Goal: Transaction & Acquisition: Purchase product/service

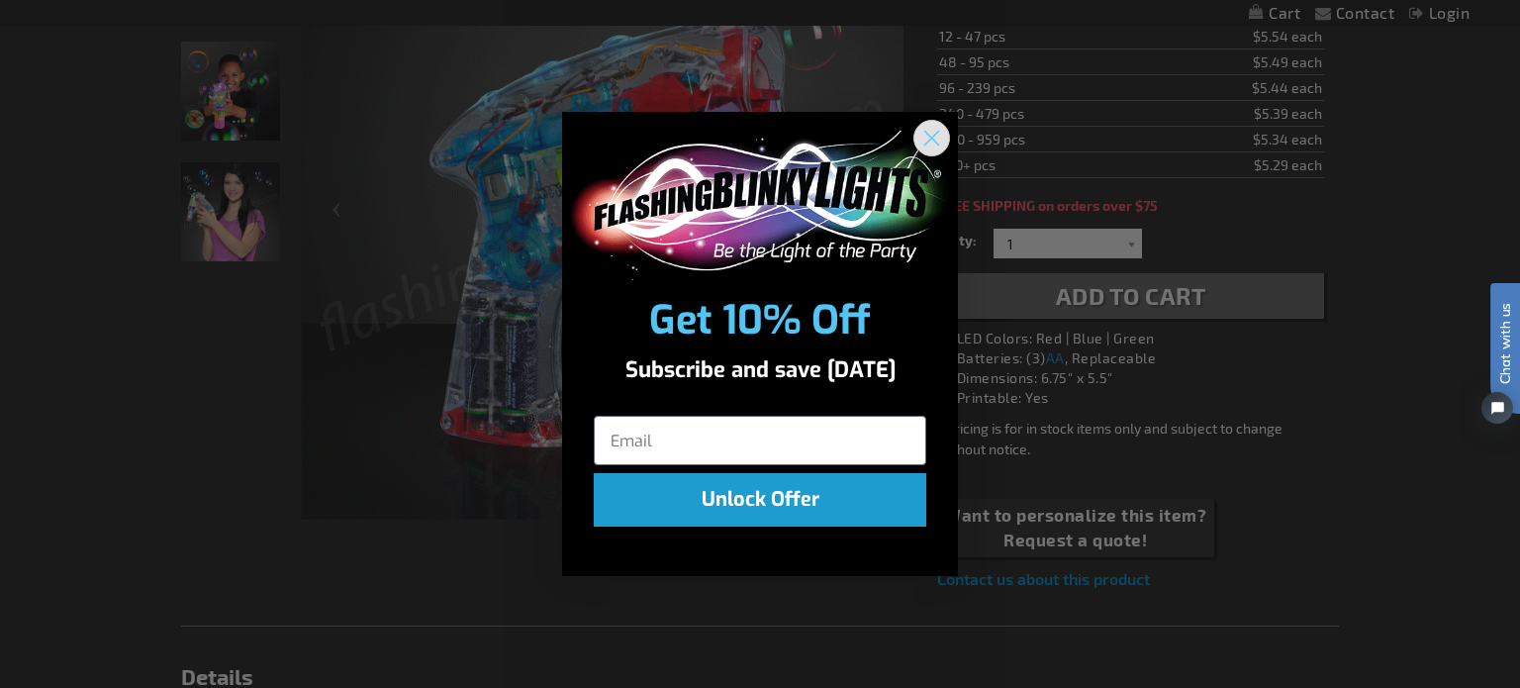
click at [934, 130] on circle "Close dialog" at bounding box center [931, 138] width 33 height 33
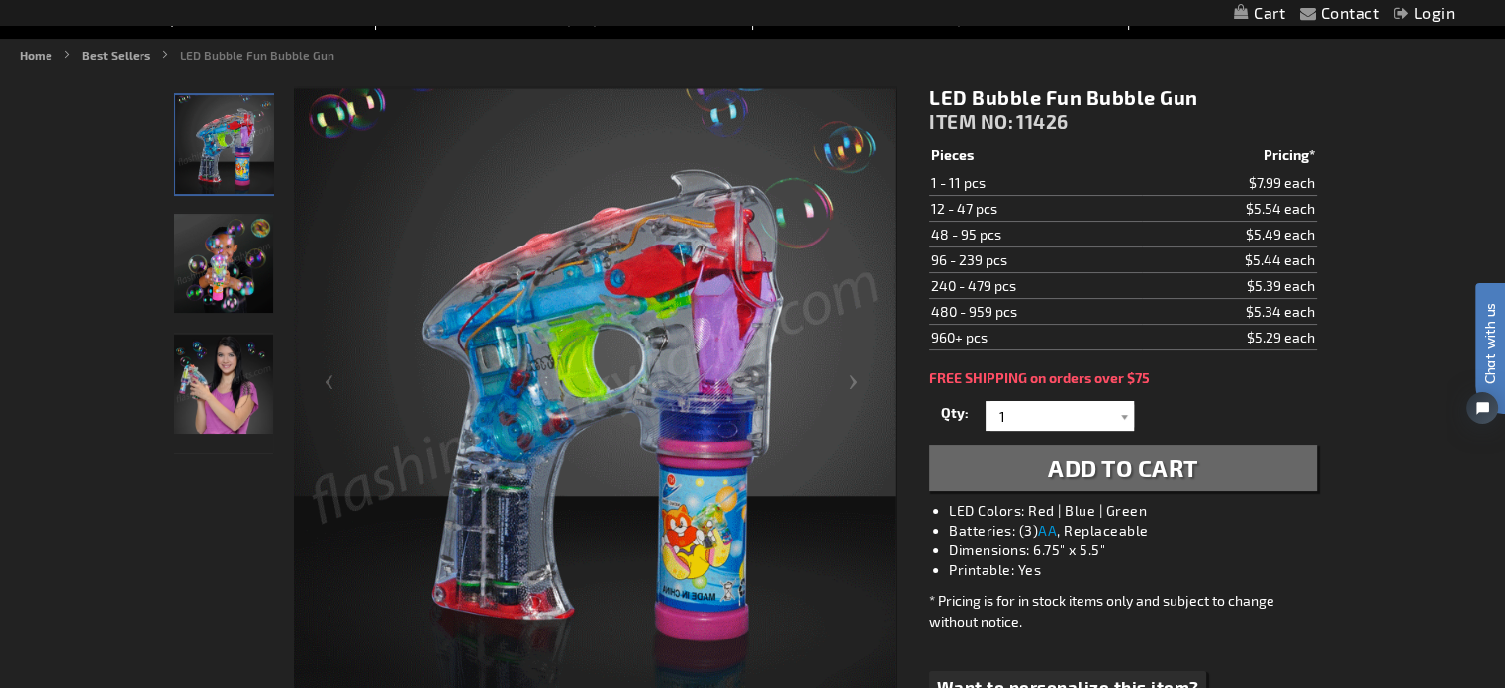
scroll to position [223, 0]
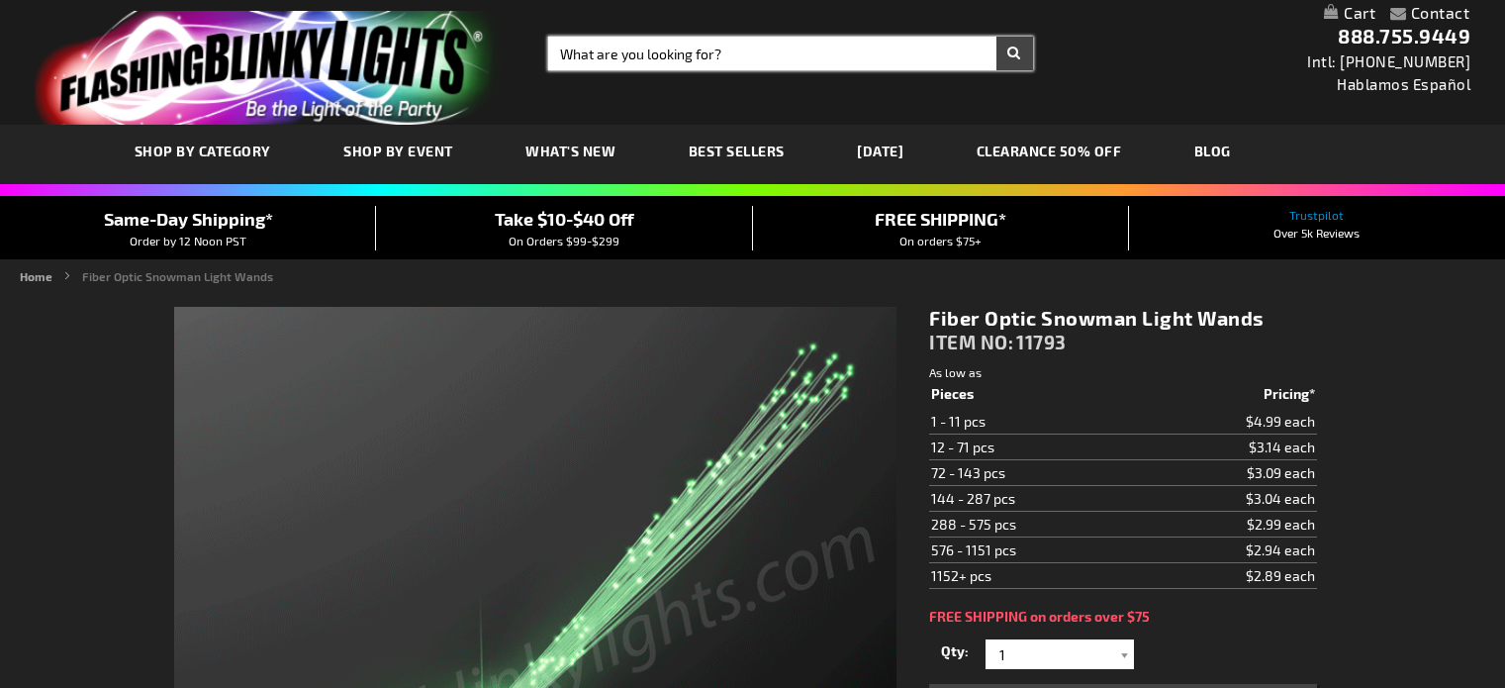
click at [704, 43] on input "Search" at bounding box center [790, 54] width 485 height 34
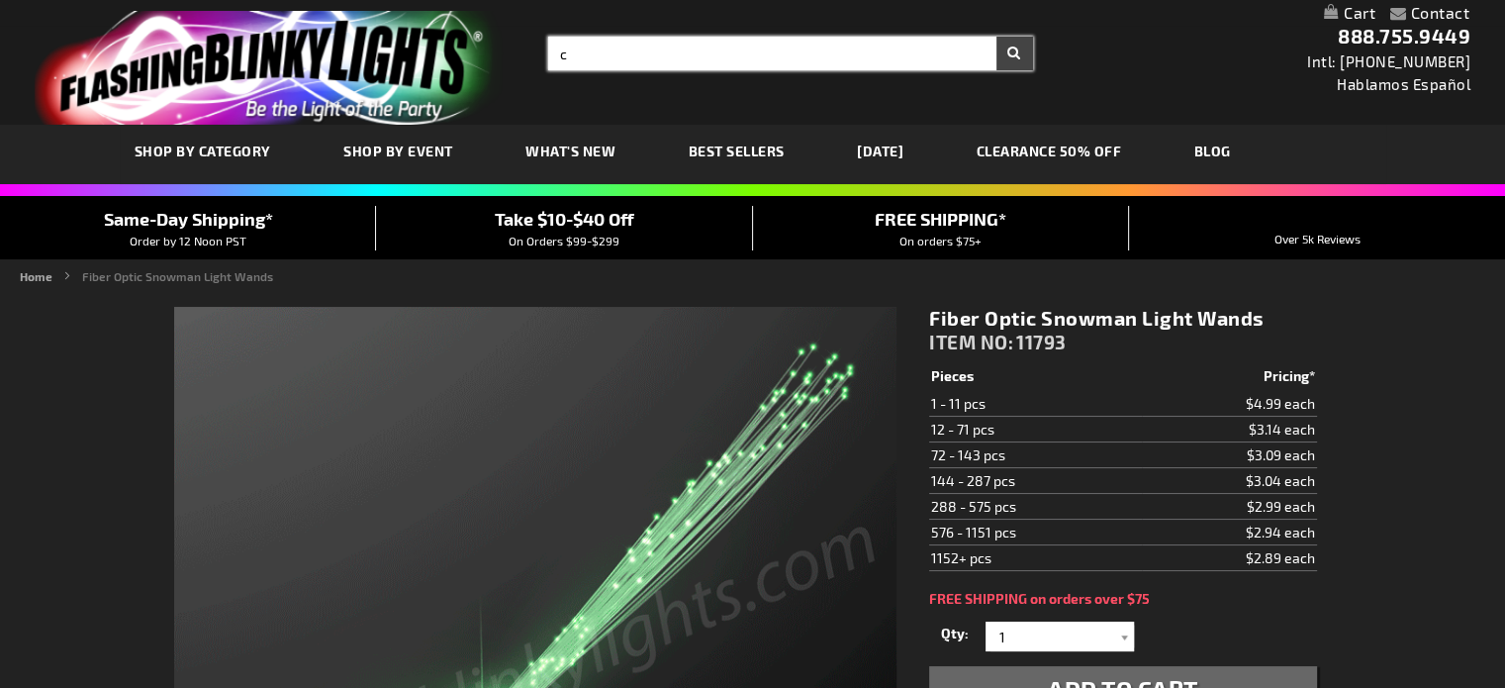
type input "ch"
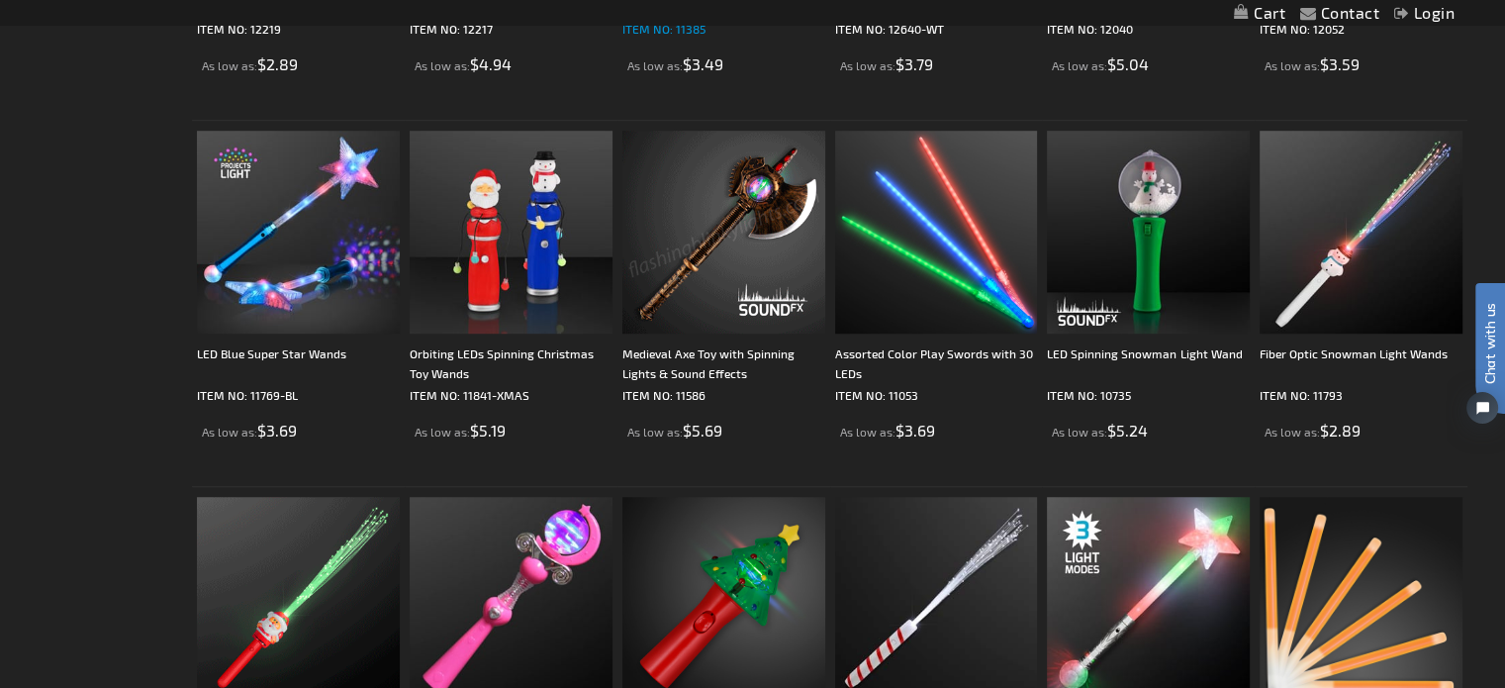
scroll to position [1400, 0]
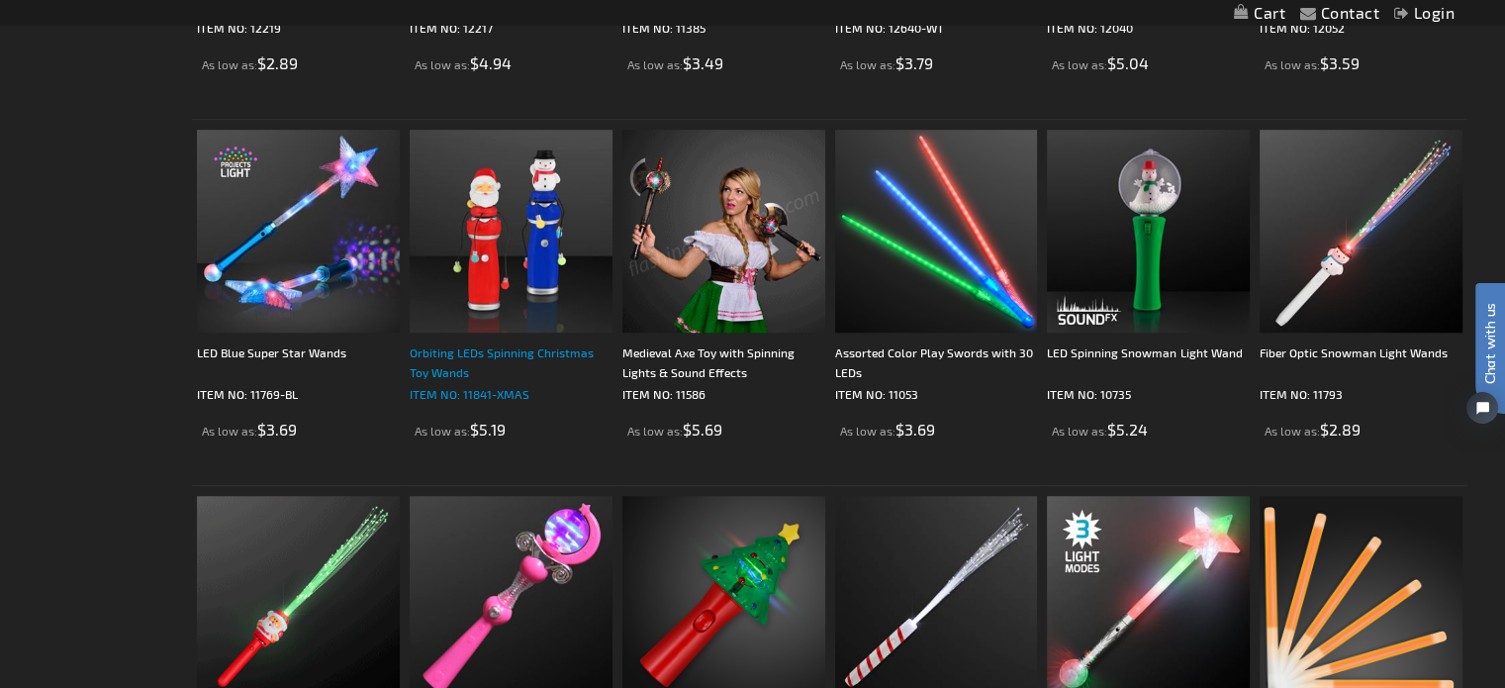
click at [483, 361] on div "Orbiting LEDs Spinning Christmas Toy Wands" at bounding box center [511, 362] width 203 height 40
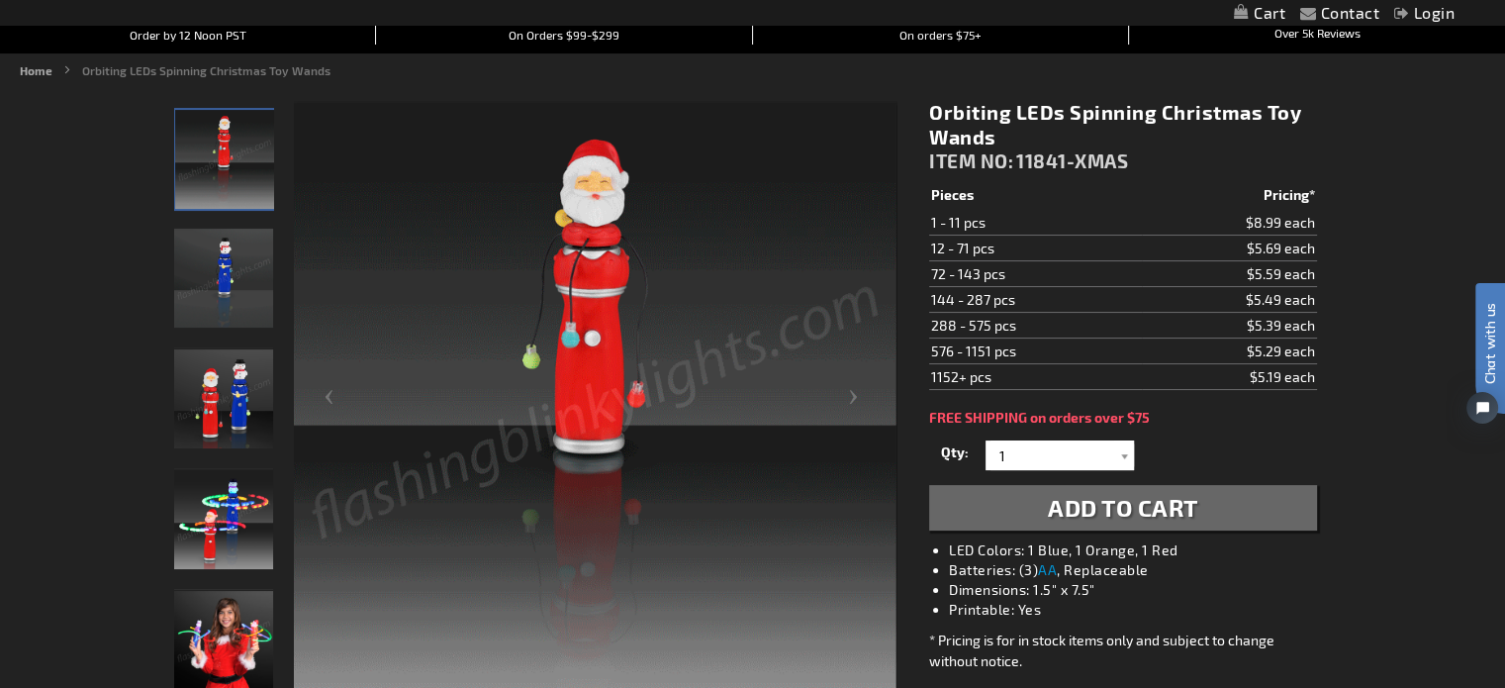
scroll to position [194, 0]
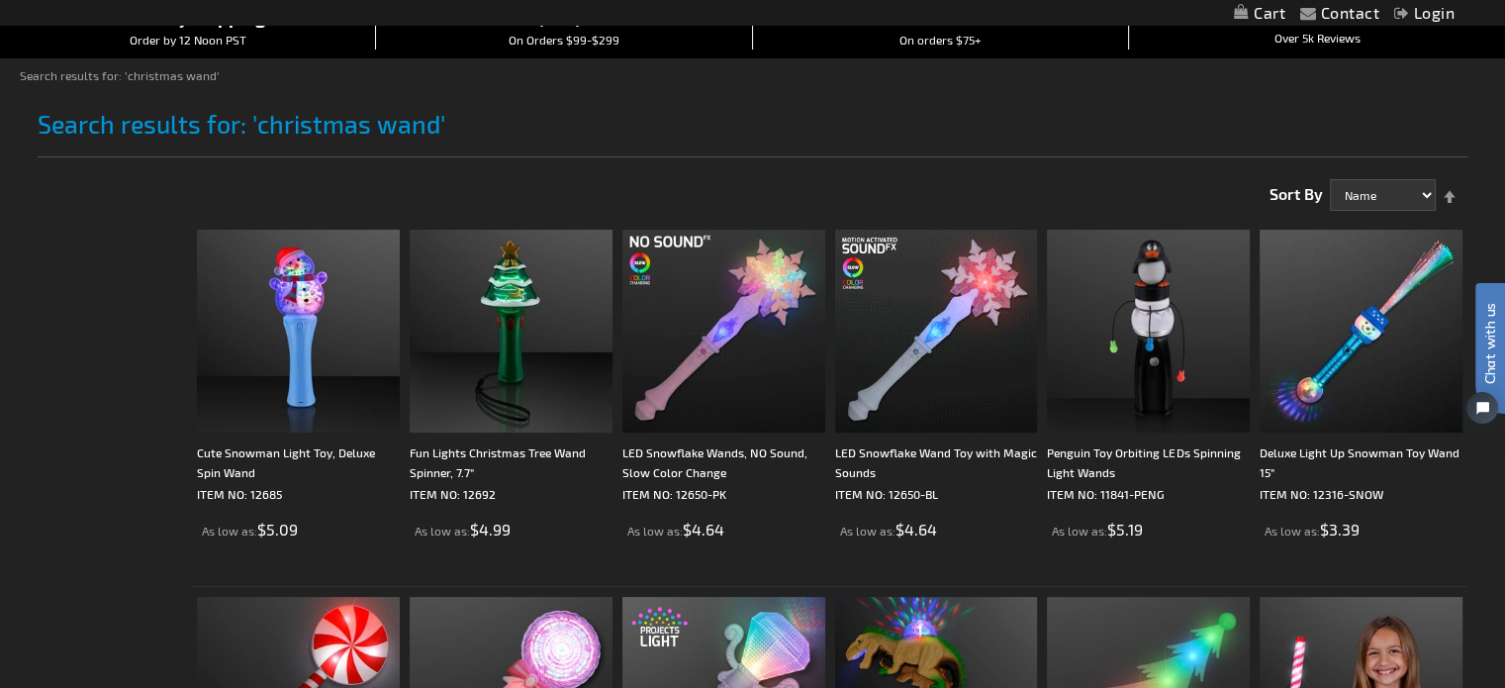
scroll to position [200, 0]
click at [926, 522] on span "$4.64" at bounding box center [916, 529] width 42 height 19
